Goal: Task Accomplishment & Management: Complete application form

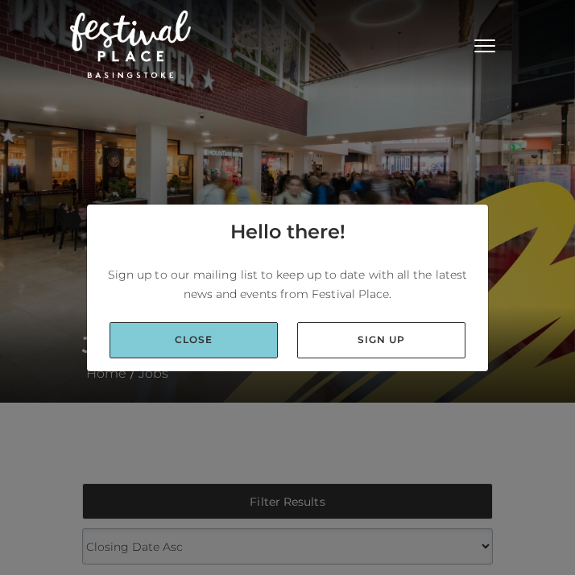
click at [243, 354] on link "Close" at bounding box center [194, 340] width 168 height 36
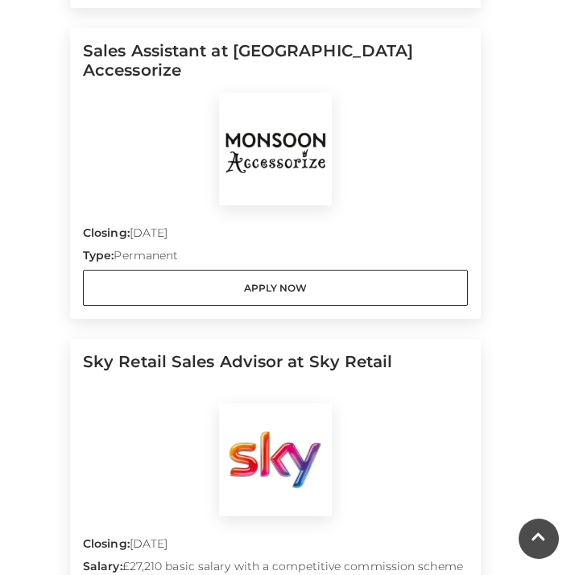
scroll to position [887, 0]
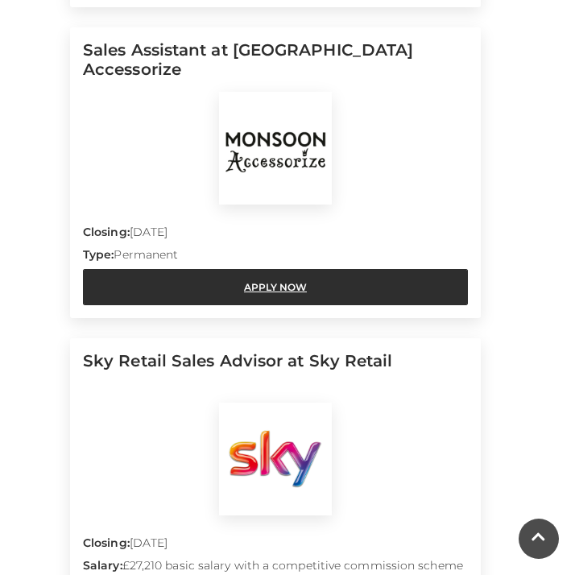
click at [309, 291] on link "Apply Now" at bounding box center [275, 287] width 385 height 36
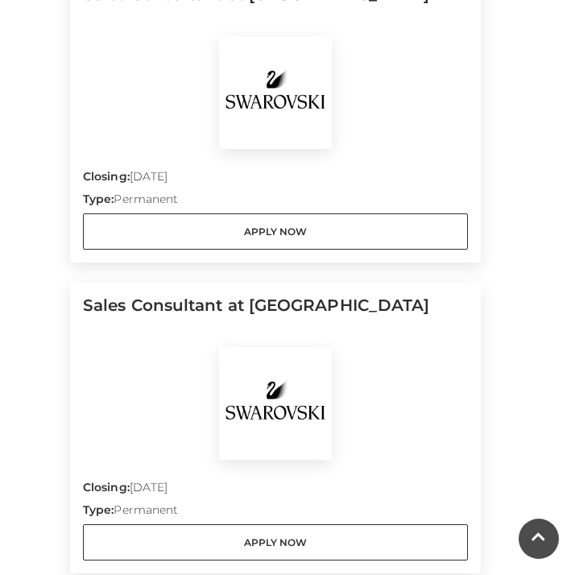
scroll to position [2608, 0]
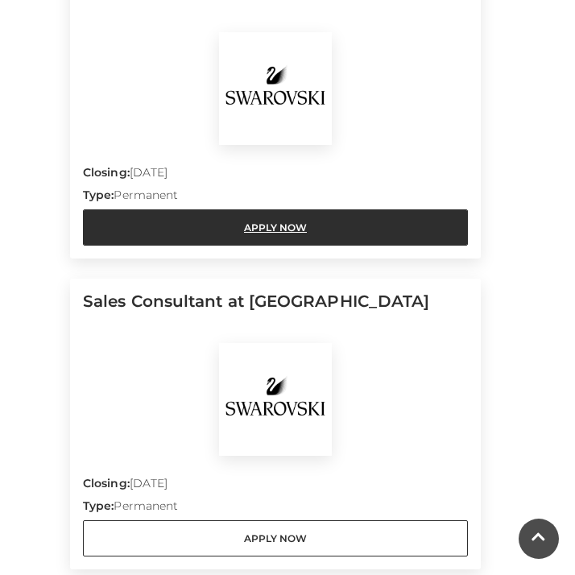
click at [264, 226] on link "Apply Now" at bounding box center [275, 228] width 385 height 36
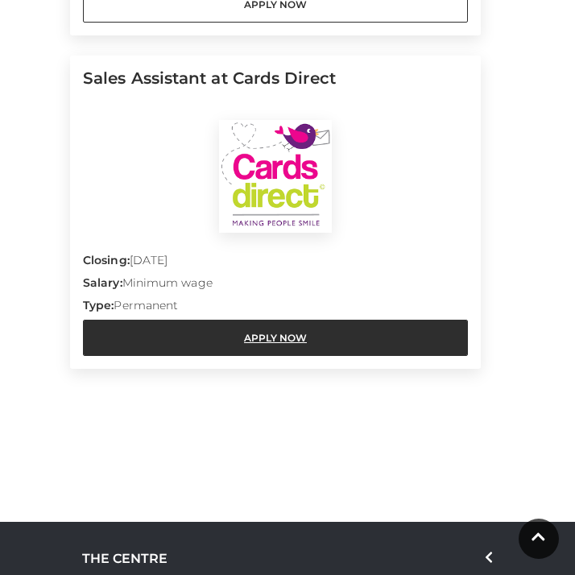
scroll to position [3145, 0]
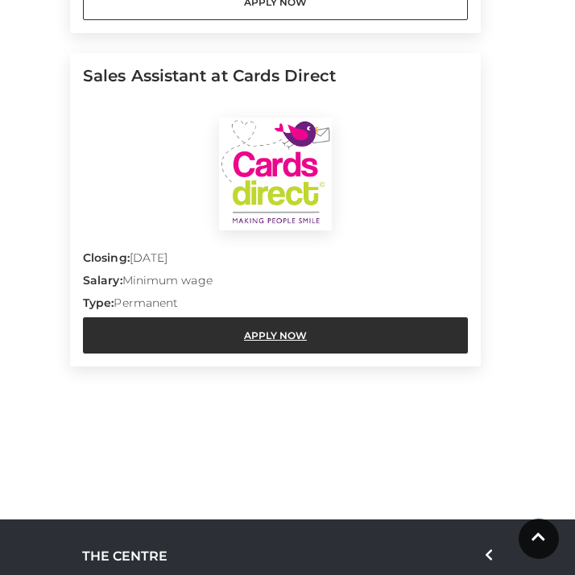
click at [260, 334] on link "Apply Now" at bounding box center [275, 336] width 385 height 36
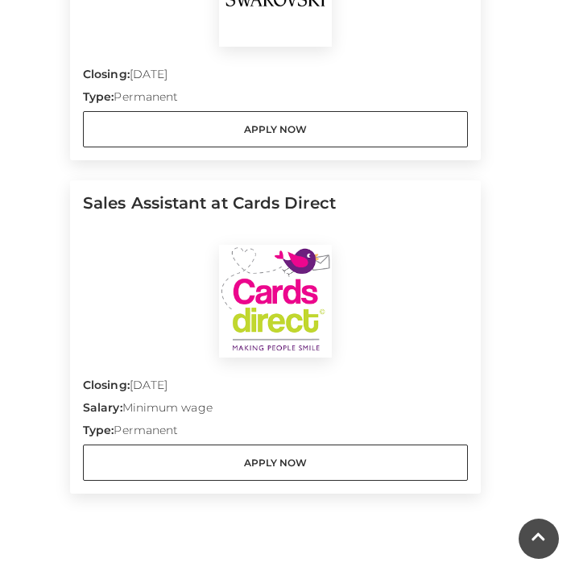
scroll to position [2356, 0]
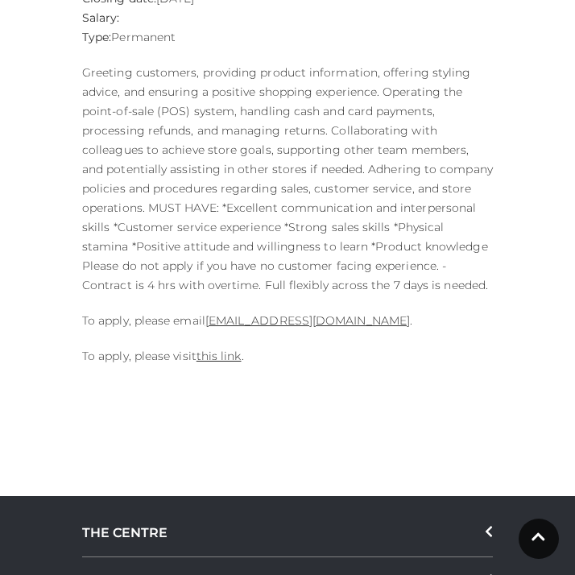
scroll to position [738, 0]
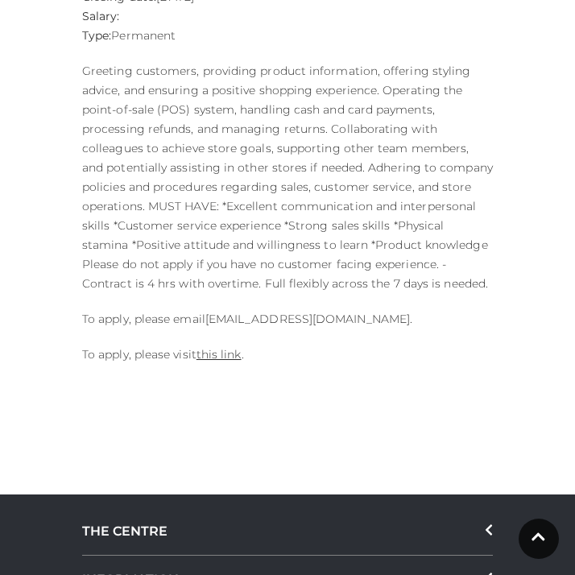
click at [331, 317] on link "[EMAIL_ADDRESS][DOMAIN_NAME]" at bounding box center [308, 319] width 205 height 15
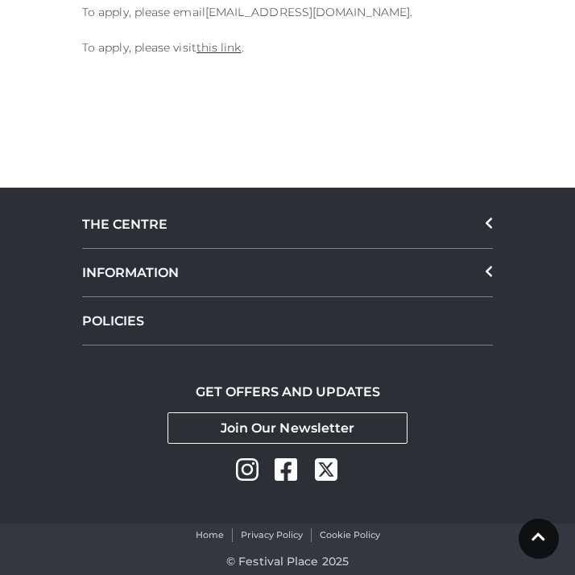
scroll to position [0, 0]
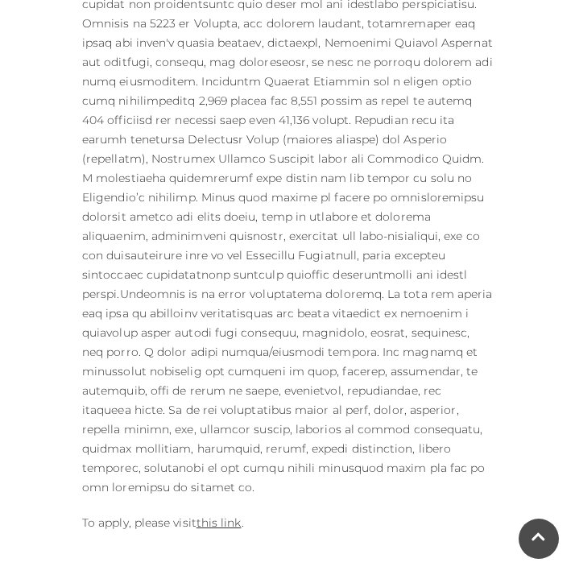
scroll to position [1411, 0]
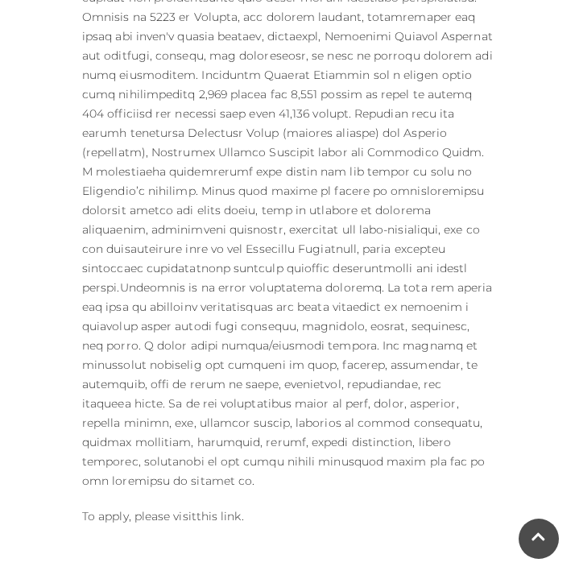
click at [223, 509] on link "this link" at bounding box center [219, 516] width 45 height 15
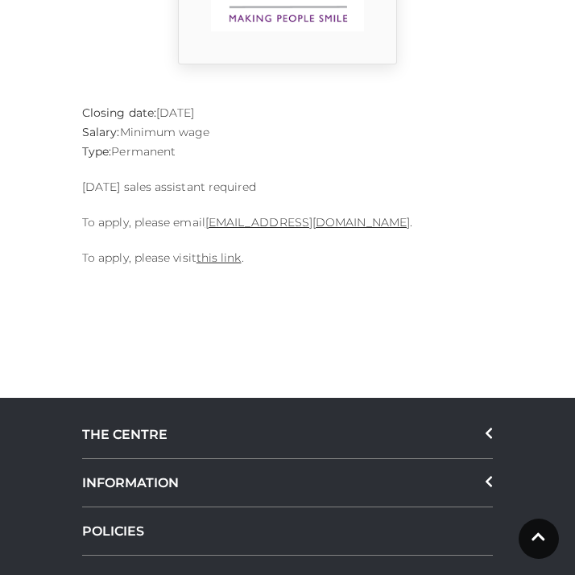
scroll to position [593, 0]
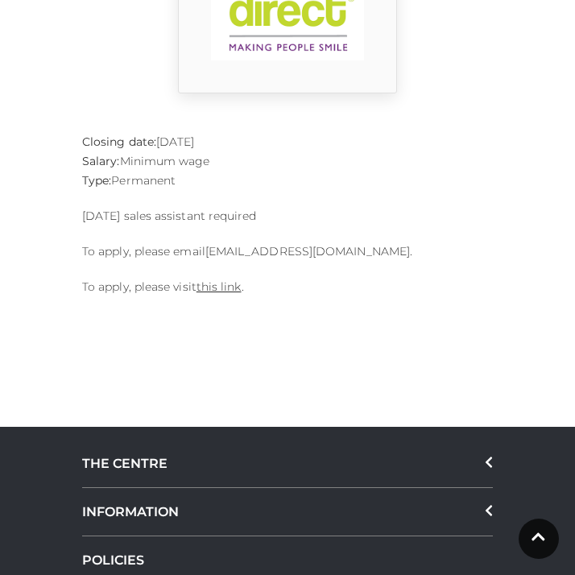
click at [294, 251] on link "[EMAIL_ADDRESS][DOMAIN_NAME]" at bounding box center [308, 251] width 205 height 15
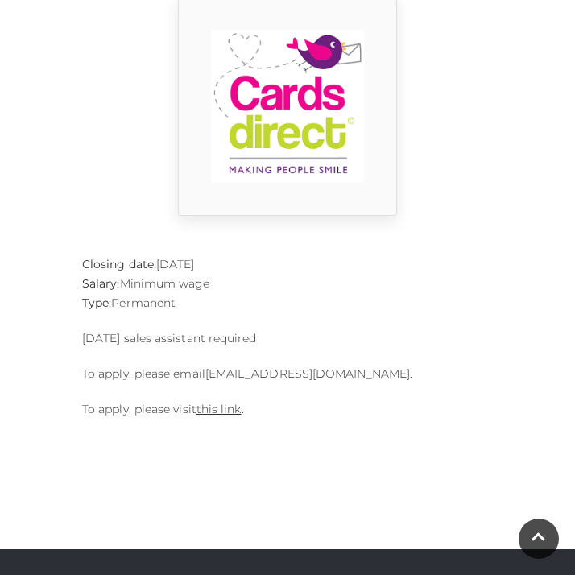
scroll to position [470, 0]
